Goal: Navigation & Orientation: Find specific page/section

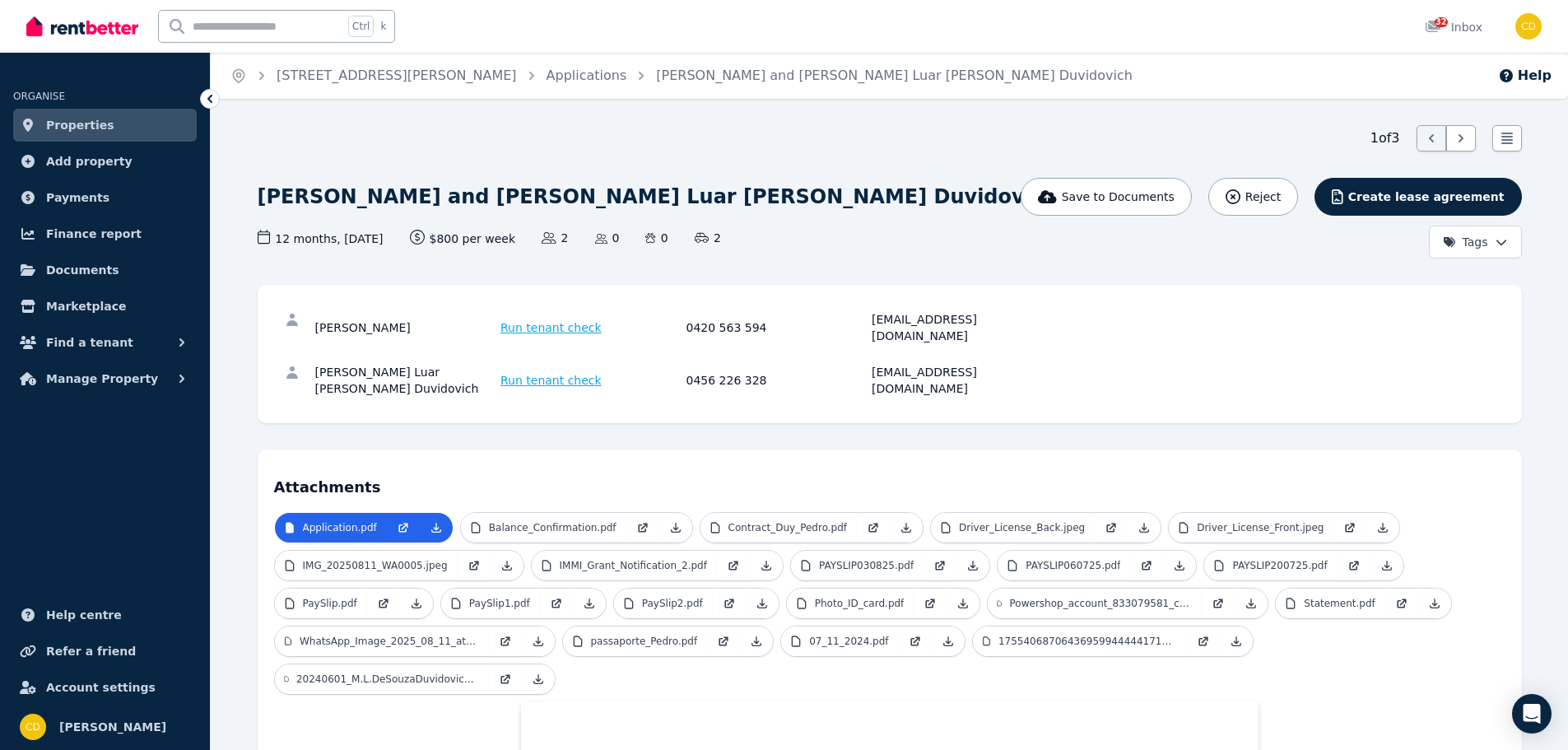
drag, startPoint x: 0, startPoint y: 0, endPoint x: 126, endPoint y: 30, distance: 129.5
click at [126, 30] on img at bounding box center [82, 26] width 112 height 25
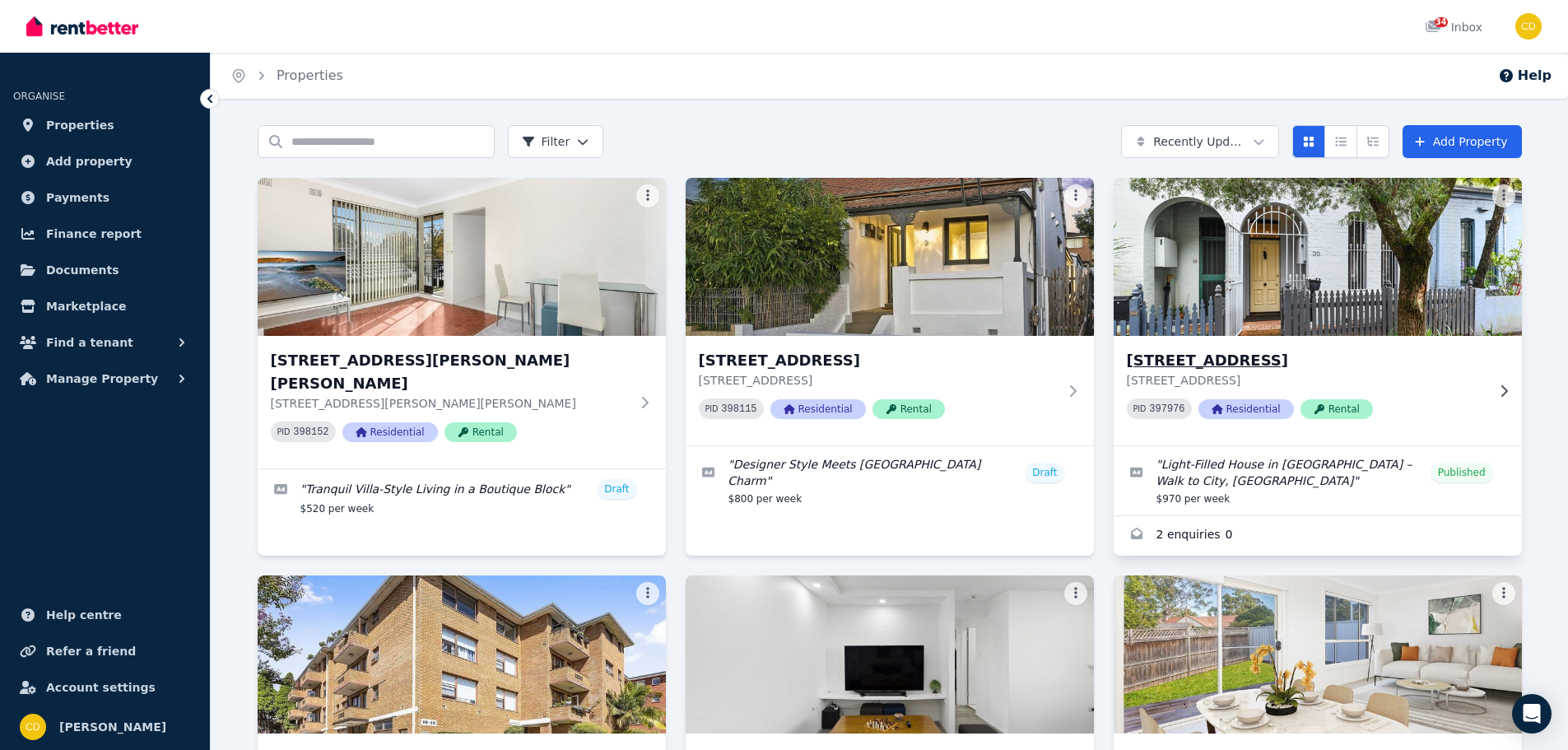
click at [1461, 392] on div "[STREET_ADDRESS] [STREET_ADDRESS] 397976 Residential Rental" at bounding box center [1306, 390] width 359 height 83
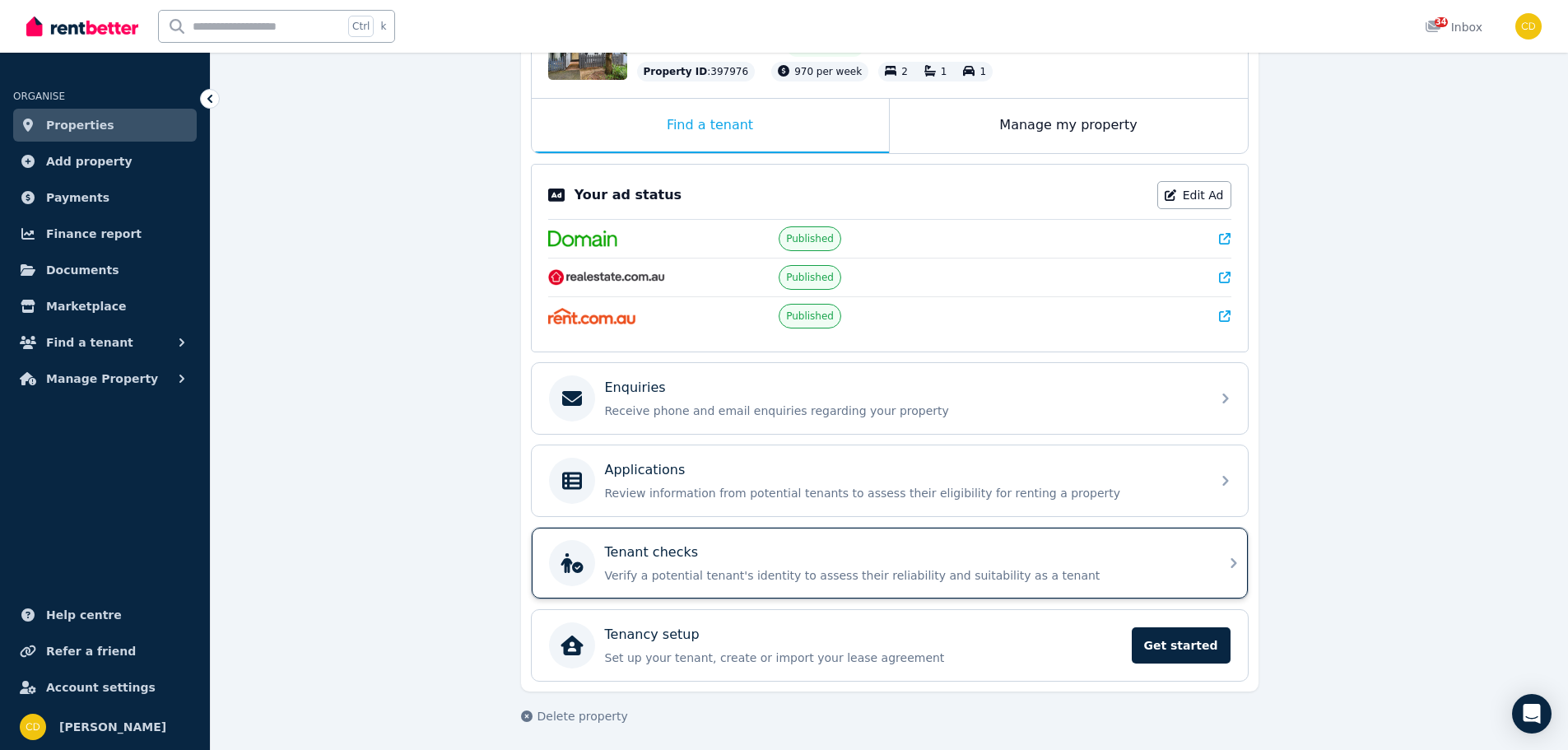
scroll to position [231, 0]
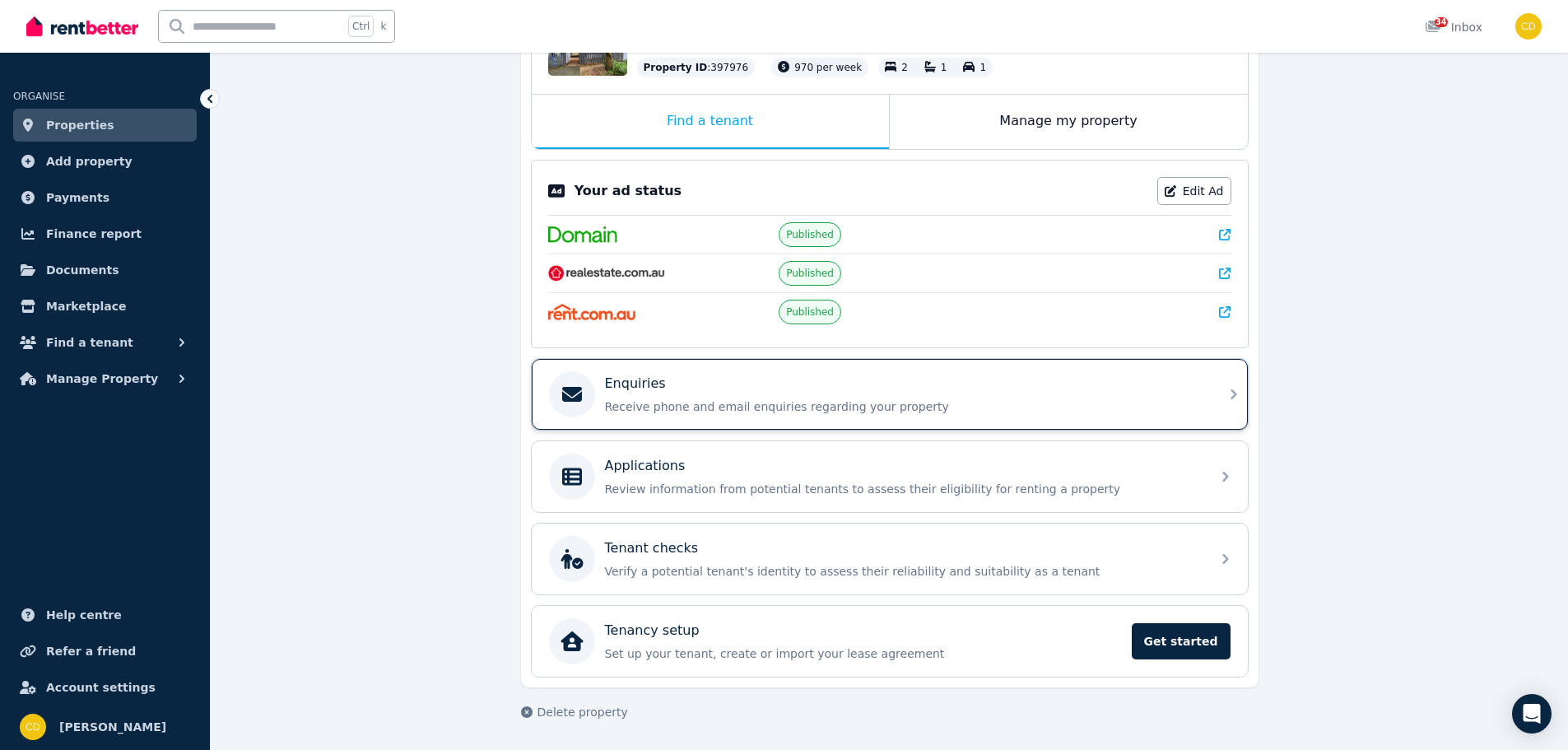
click at [1131, 375] on div "Enquiries" at bounding box center [903, 383] width 596 height 19
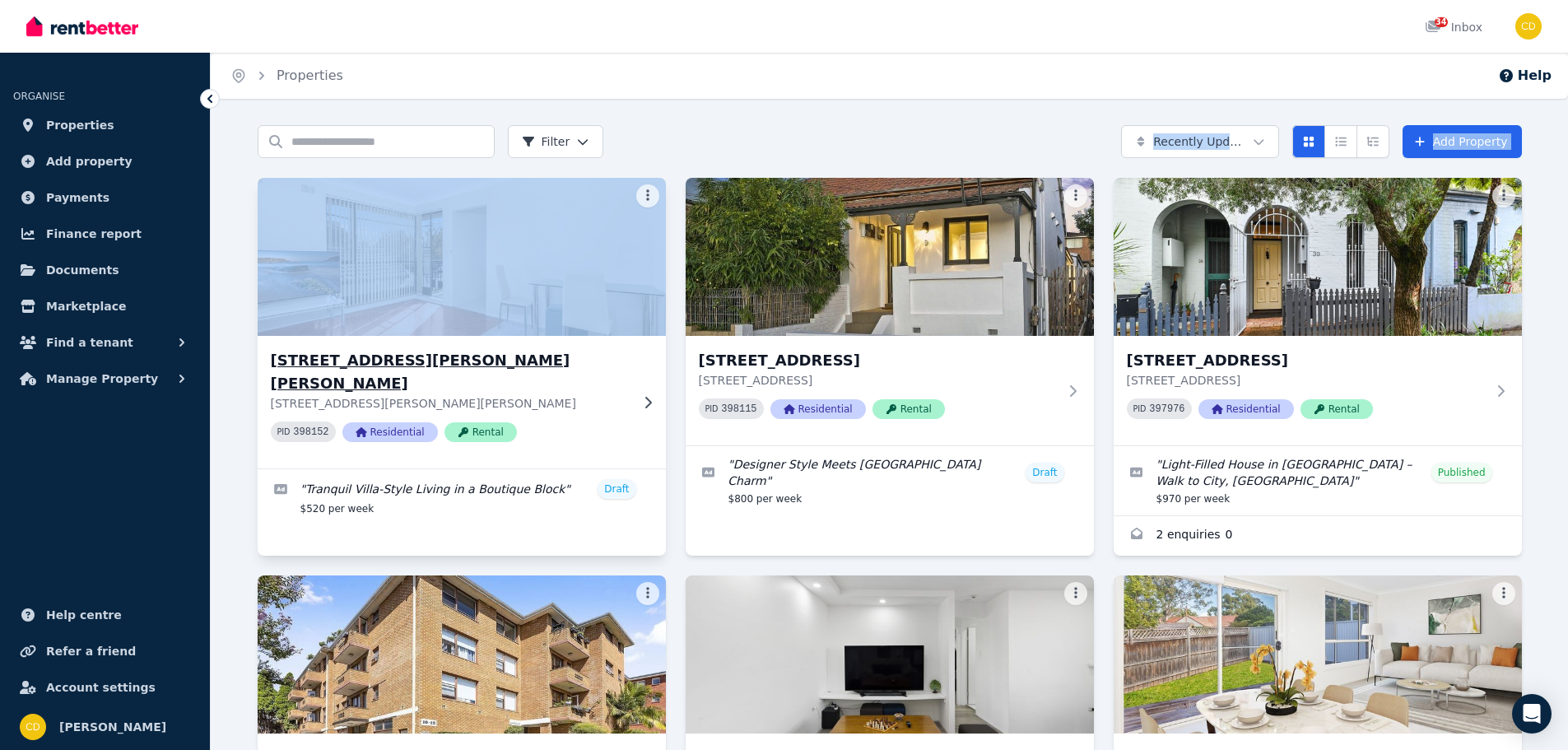
drag, startPoint x: 0, startPoint y: 0, endPoint x: 635, endPoint y: 322, distance: 712.0
click at [717, 141] on div "Search properties Filter Recently Updated Add Property" at bounding box center [889, 141] width 1264 height 33
